Goal: Transaction & Acquisition: Purchase product/service

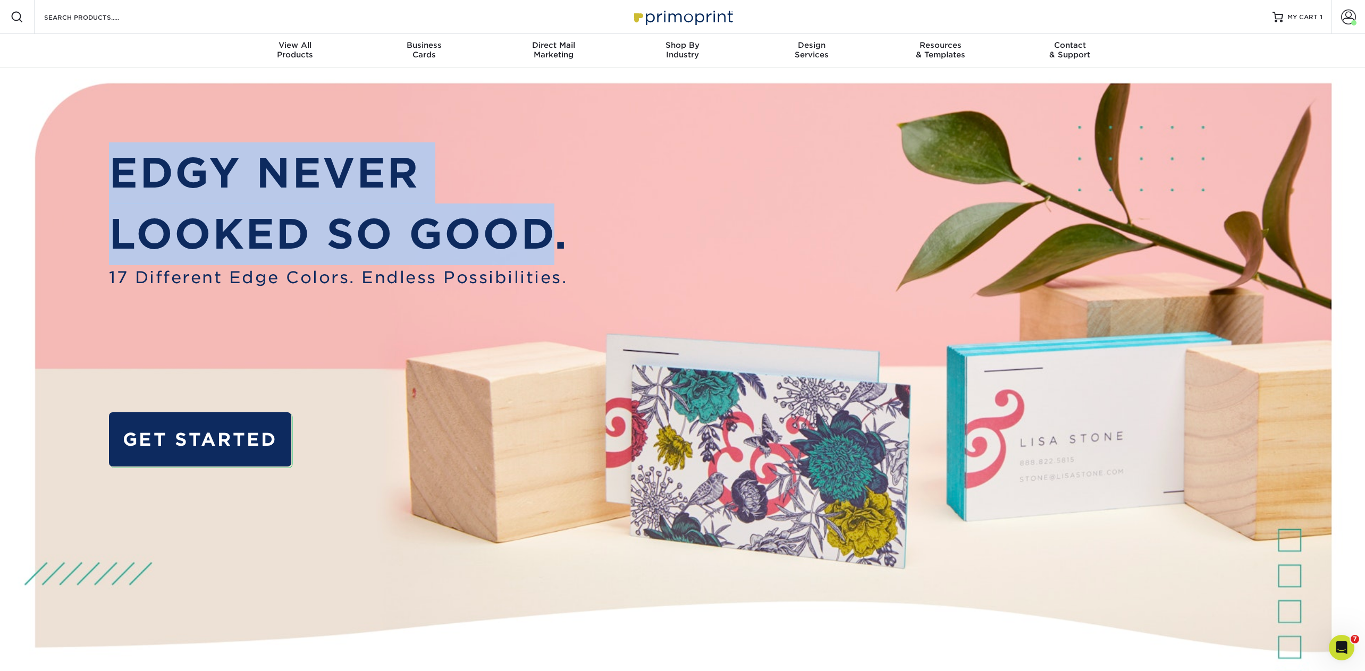
drag, startPoint x: 551, startPoint y: 235, endPoint x: 119, endPoint y: 167, distance: 437.3
click at [119, 167] on div "EDGY NEVER LOOKED SO GOOD. 17 Different Edge Colors. Endless Possibilities. GET…" at bounding box center [338, 316] width 459 height 348
copy div "EDGY NEVER LOOKED SO GOOD"
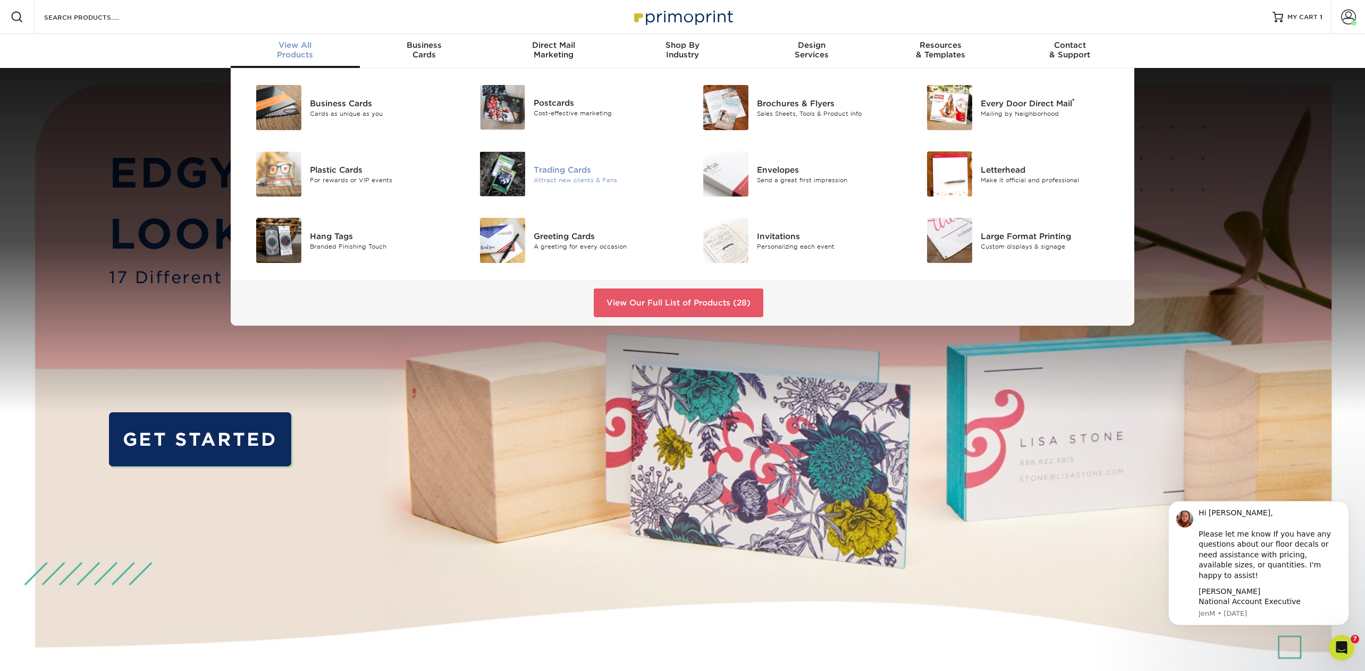
click at [551, 170] on div "Trading Cards" at bounding box center [604, 170] width 141 height 12
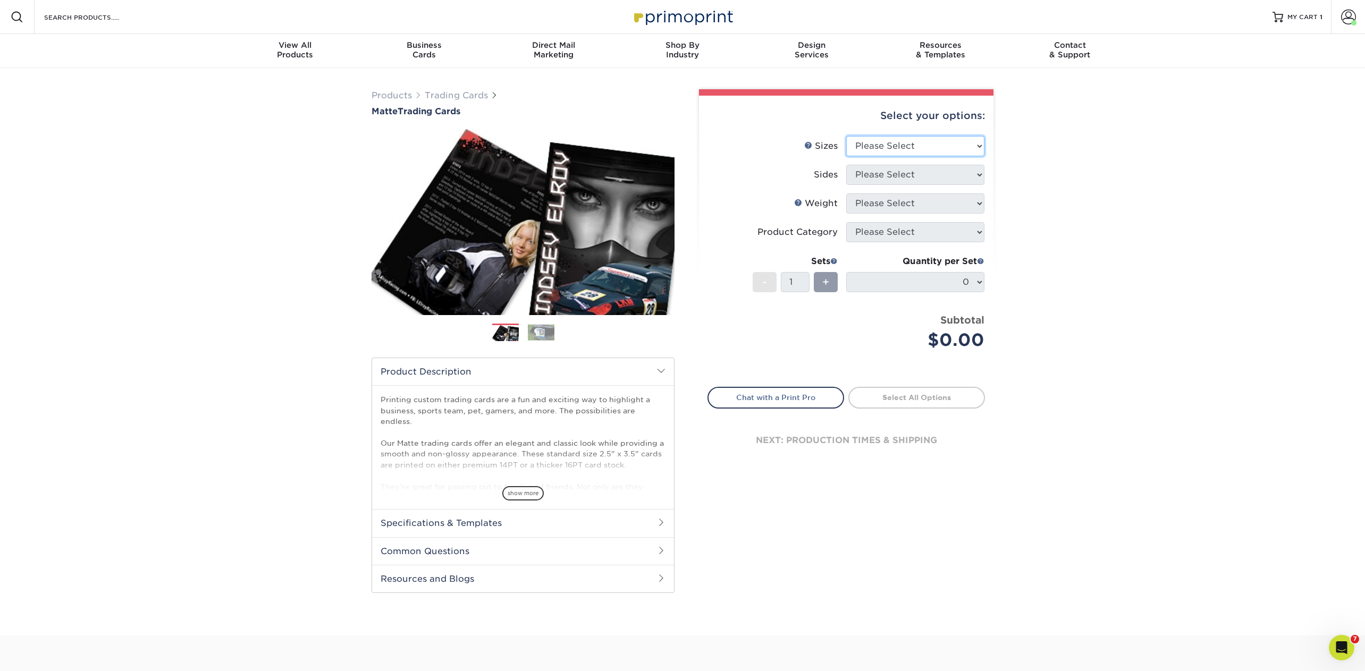
click at [900, 139] on select "Please Select 2.5" x 3.5"" at bounding box center [915, 146] width 138 height 20
select select "2.50x3.50"
click at [846, 136] on select "Please Select 2.5" x 3.5"" at bounding box center [915, 146] width 138 height 20
click at [886, 176] on select "Please Select Print Both Sides Print Front Only" at bounding box center [915, 175] width 138 height 20
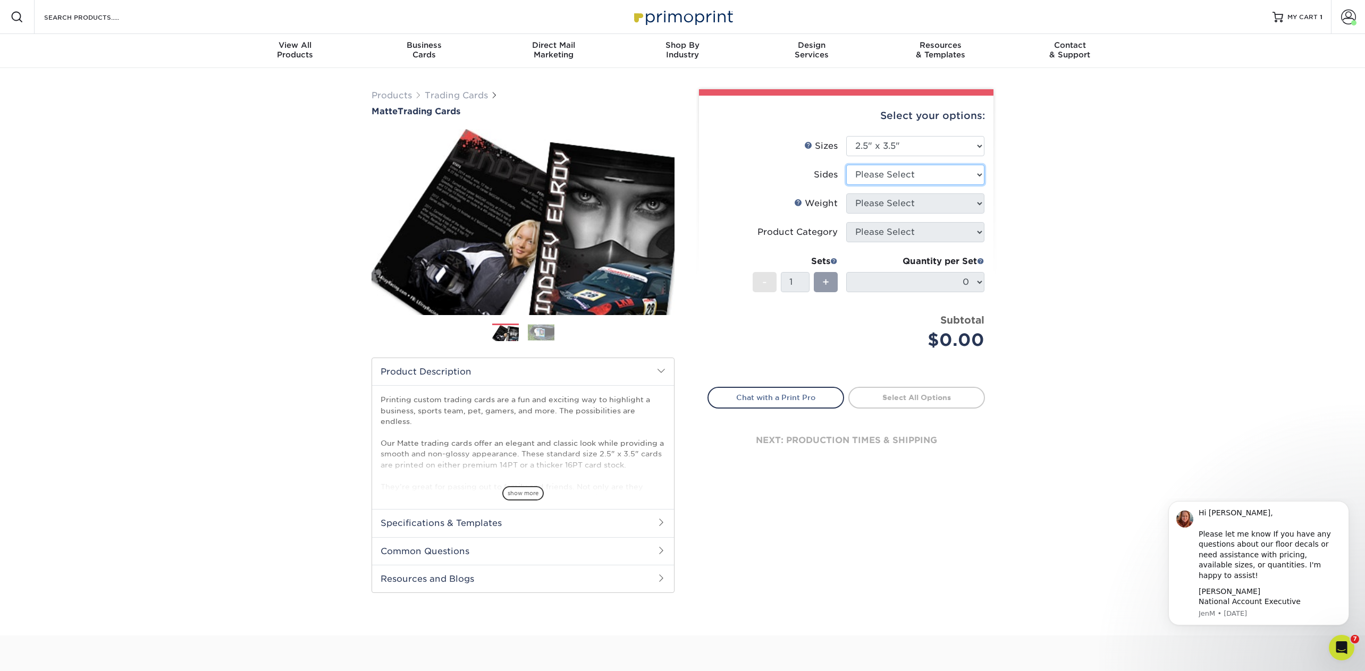
select select "13abbda7-1d64-4f25-8bb2-c179b224825d"
click at [846, 165] on select "Please Select Print Both Sides Print Front Only" at bounding box center [915, 175] width 138 height 20
click at [884, 202] on select "Please Select 16PT 14PT" at bounding box center [915, 203] width 138 height 20
select select "16PT"
click at [846, 193] on select "Please Select 16PT 14PT" at bounding box center [915, 203] width 138 height 20
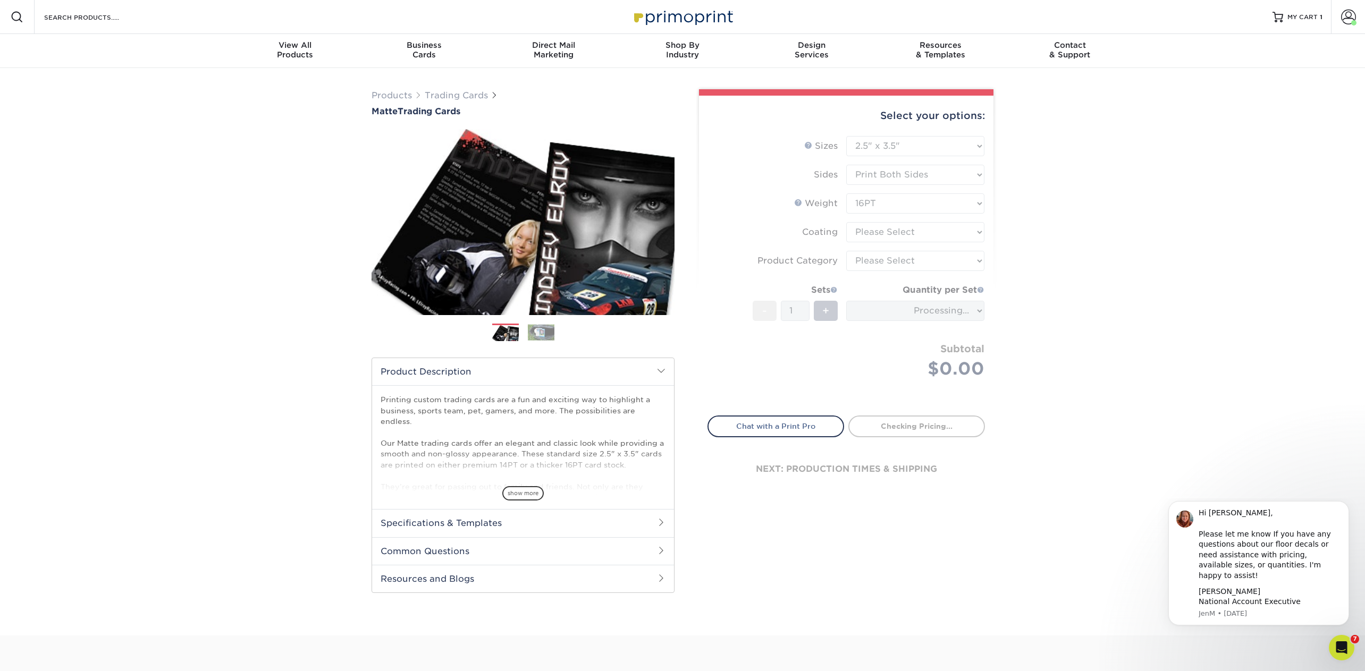
click at [883, 233] on form "Sizes Help Sizes Please Select 2.5" x 3.5" Sides Please Select 16PT - 1" at bounding box center [845, 269] width 277 height 267
type input "2f7fe2bb-5a13-4635-b244-ac88504e1663"
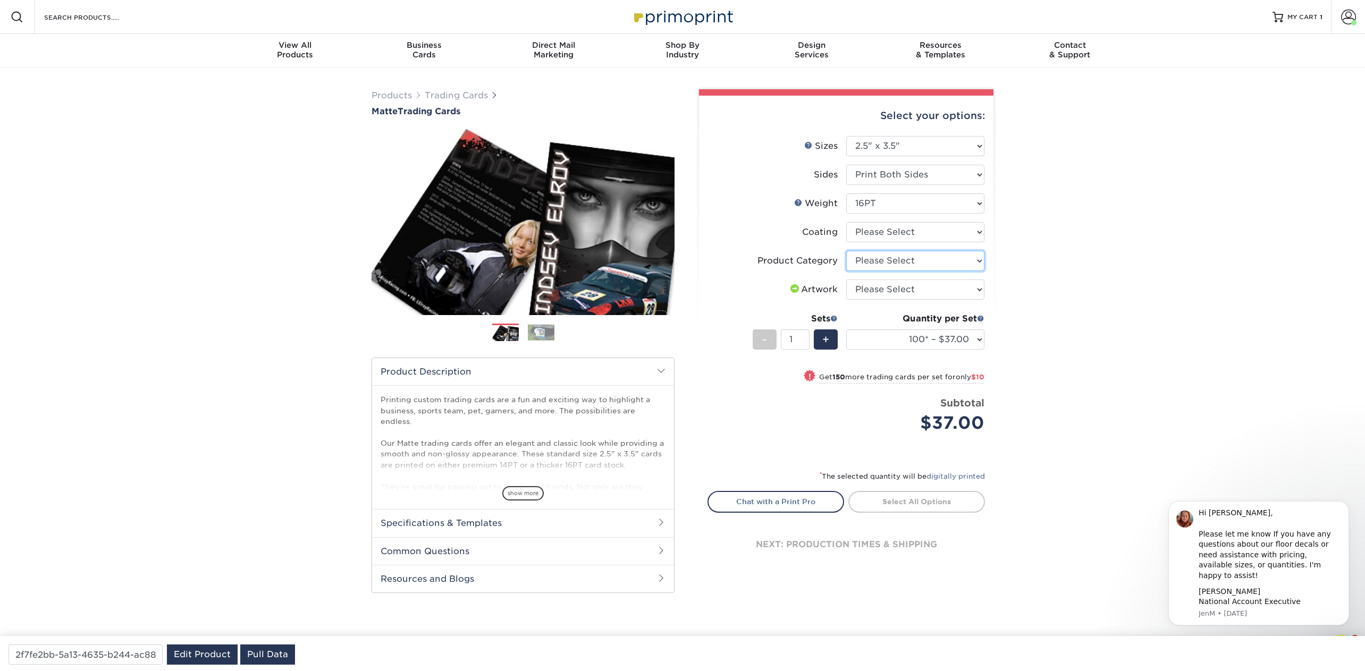
click at [868, 259] on select "Please Select Trading Cards" at bounding box center [915, 261] width 138 height 20
select select "c2f9bce9-36c2-409d-b101-c29d9d031e18"
click at [846, 251] on select "Please Select Trading Cards" at bounding box center [915, 261] width 138 height 20
click at [869, 290] on select "Please Select I will upload files I need a design - $100" at bounding box center [915, 290] width 138 height 20
select select "upload"
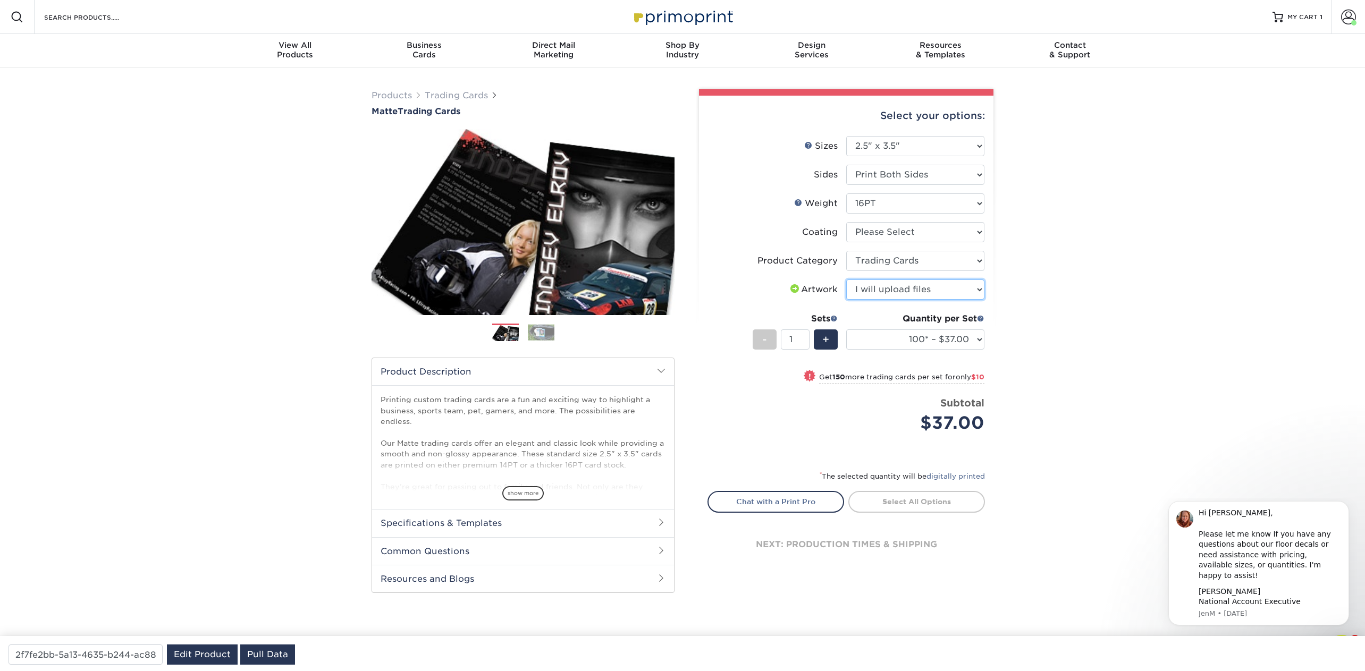
click at [846, 280] on select "Please Select I will upload files I need a design - $100" at bounding box center [915, 290] width 138 height 20
click at [889, 340] on select "100* – $37.00 250* – $47.00 500* – $58.00 1000 – $71.00 2500 – $141.00 5000 – $…" at bounding box center [915, 339] width 138 height 20
select select "1000 – $71.00"
click at [846, 329] on select "100* – $37.00 250* – $47.00 500* – $58.00 1000 – $71.00 2500 – $141.00 5000 – $…" at bounding box center [915, 339] width 138 height 20
